Goal: Communication & Community: Connect with others

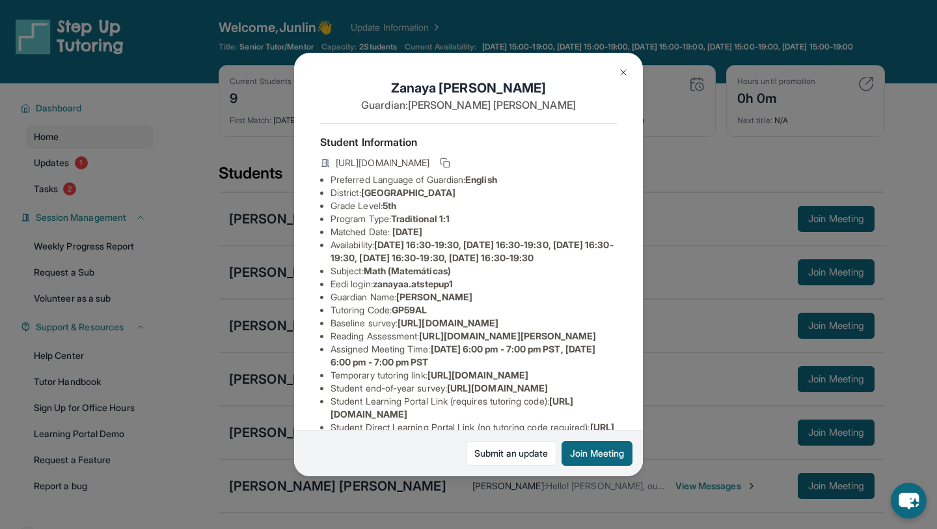
scroll to position [146, 0]
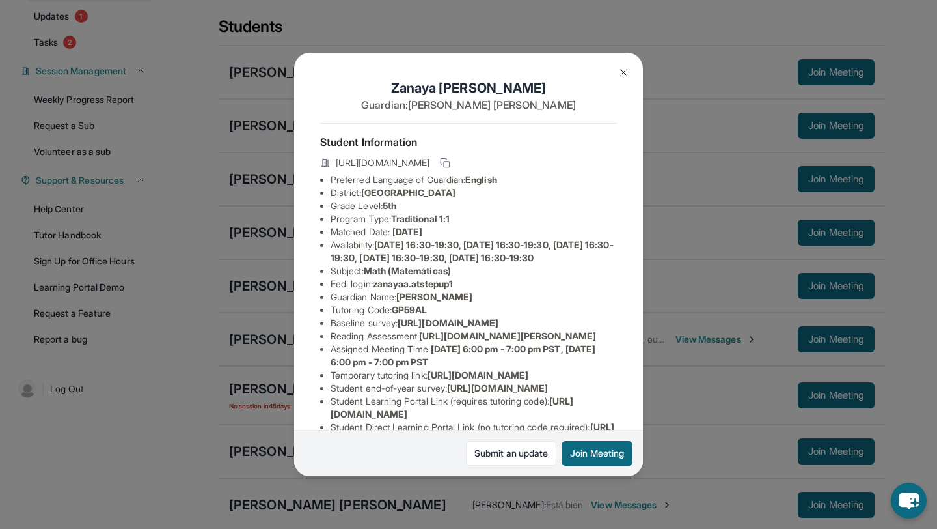
click at [673, 344] on div "[PERSON_NAME] Guardian: [PERSON_NAME] Student Information [URL][DOMAIN_NAME] Pr…" at bounding box center [468, 264] width 937 height 529
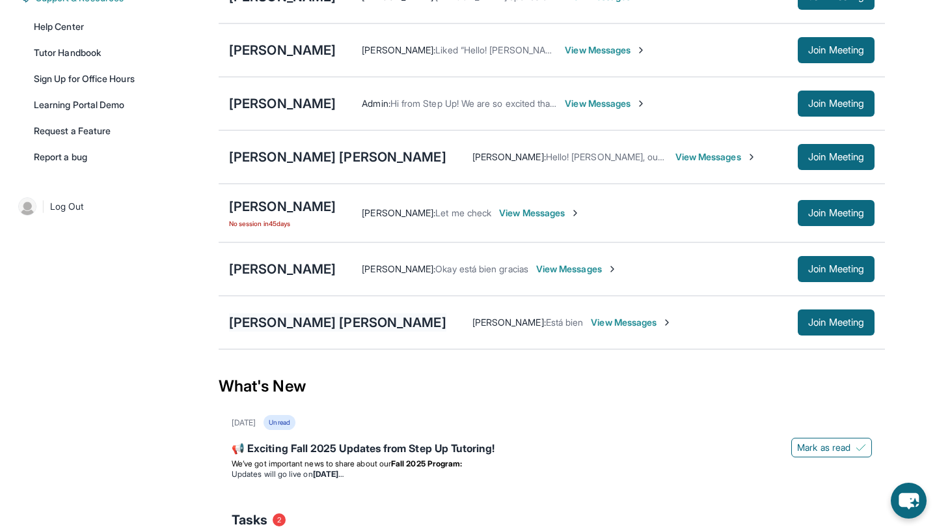
scroll to position [327, 0]
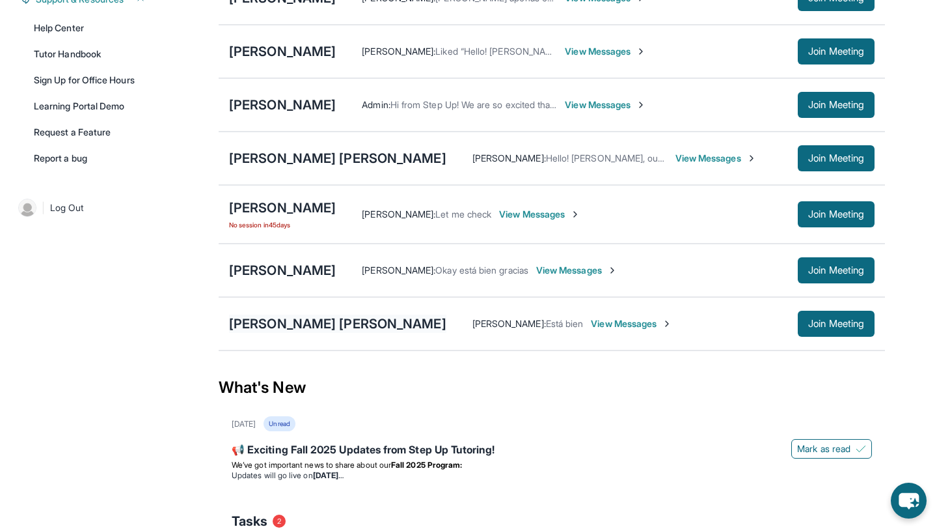
click at [391, 333] on div "[PERSON_NAME] [PERSON_NAME]" at bounding box center [337, 323] width 217 height 18
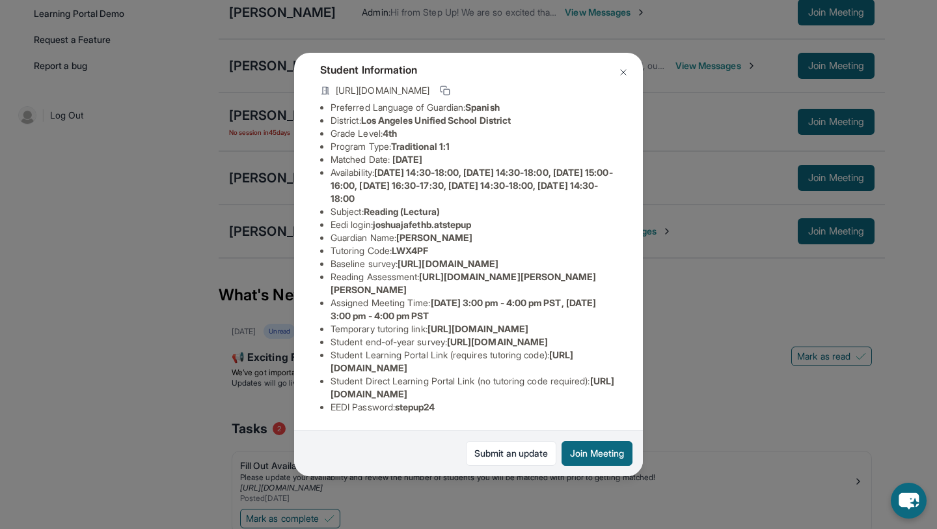
scroll to position [189, 124]
drag, startPoint x: 329, startPoint y: 394, endPoint x: 642, endPoint y: 397, distance: 313.1
click at [642, 397] on div "[PERSON_NAME] [PERSON_NAME] Guardian: [PERSON_NAME] Student Information [URL][D…" at bounding box center [468, 264] width 349 height 423
copy span "[URL][DOMAIN_NAME]"
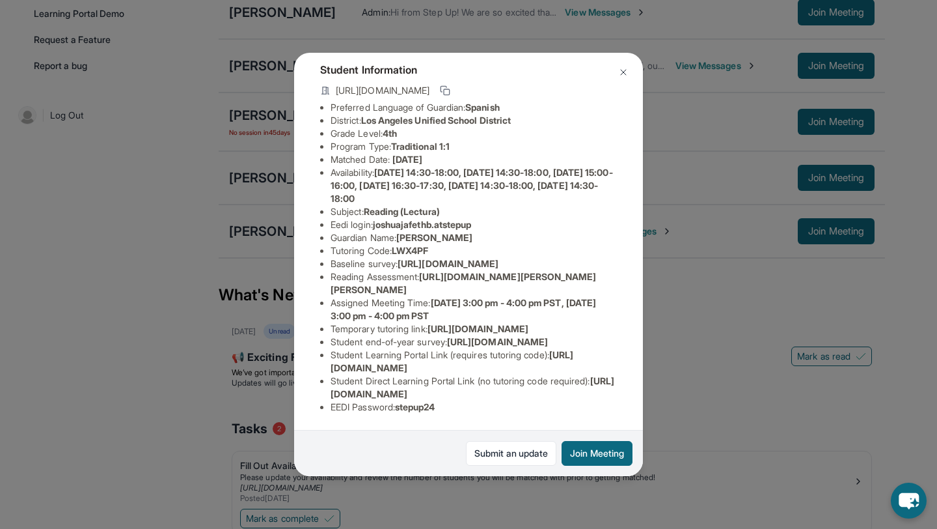
click at [702, 377] on div "[PERSON_NAME] [PERSON_NAME] Guardian: [PERSON_NAME] Student Information [URL][D…" at bounding box center [468, 264] width 937 height 529
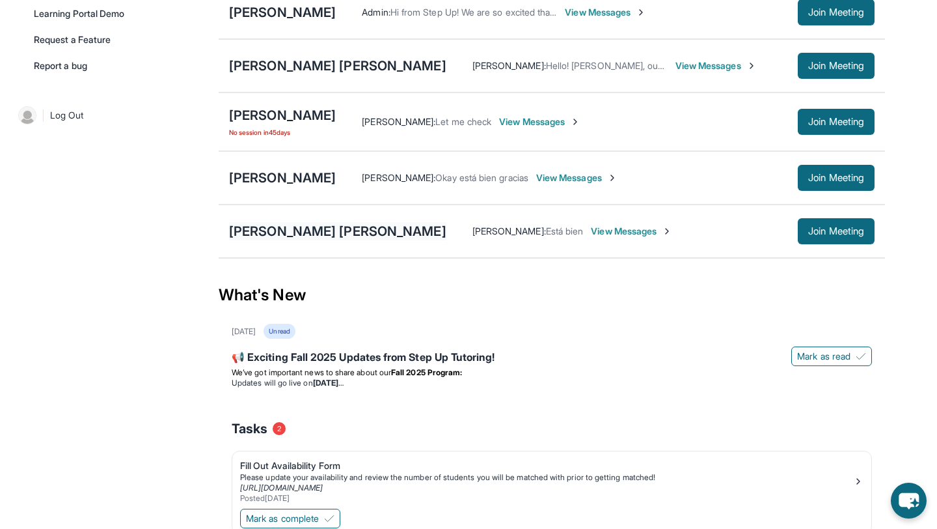
click at [409, 240] on div "[PERSON_NAME] [PERSON_NAME]" at bounding box center [337, 231] width 217 height 18
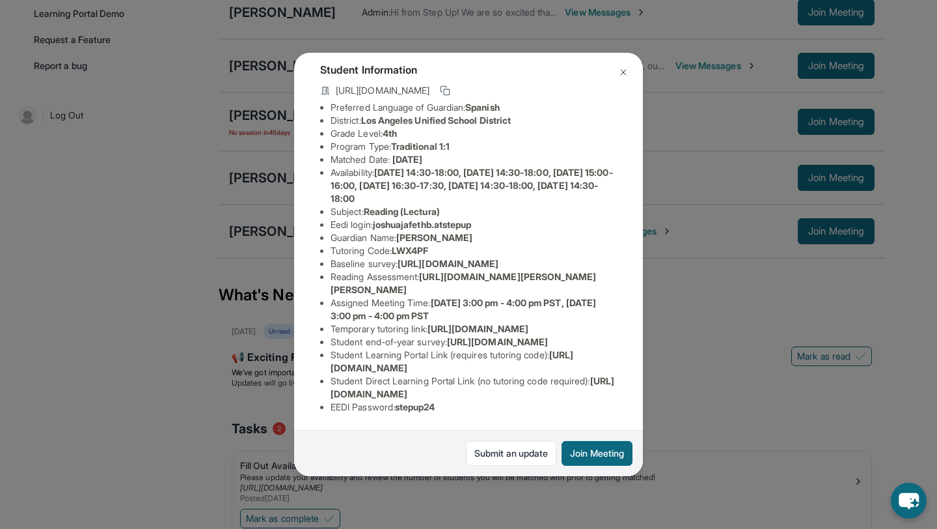
click at [701, 297] on div "[PERSON_NAME] [PERSON_NAME] Guardian: [PERSON_NAME] Student Information [URL][D…" at bounding box center [468, 264] width 937 height 529
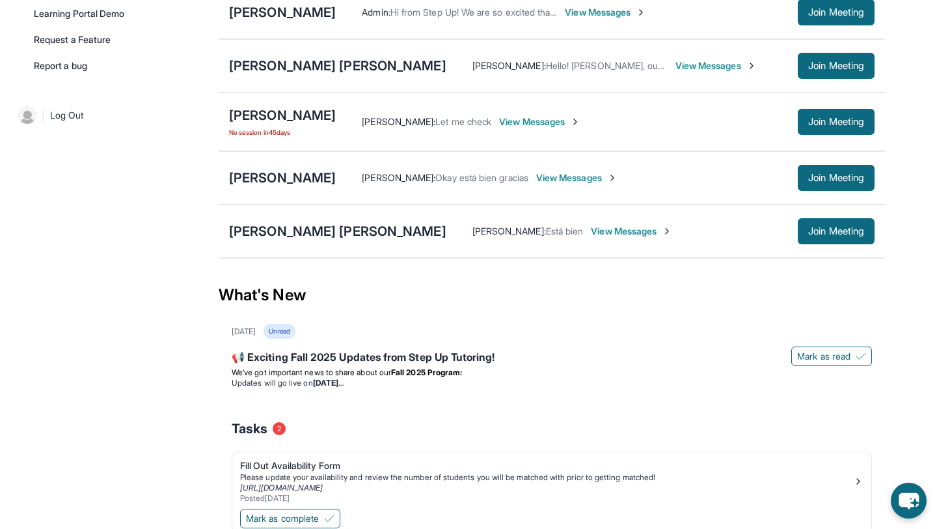
click at [847, 60] on div "[PERSON_NAME] [PERSON_NAME] [PERSON_NAME] : Hello! [PERSON_NAME], our tutoring …" at bounding box center [552, 65] width 667 height 53
click at [844, 70] on span "Join Meeting" at bounding box center [837, 66] width 56 height 8
